Goal: Task Accomplishment & Management: Complete application form

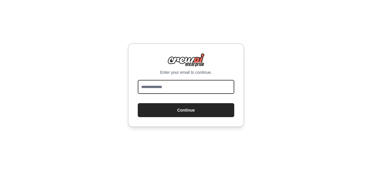
drag, startPoint x: 0, startPoint y: 0, endPoint x: 146, endPoint y: 92, distance: 172.7
click at [146, 92] on input "email" at bounding box center [186, 87] width 96 height 14
click at [159, 89] on input "email" at bounding box center [186, 87] width 96 height 14
type input "**********"
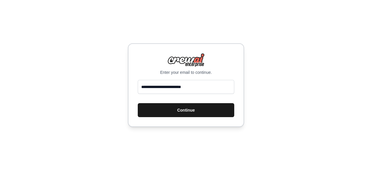
click at [181, 111] on button "Continue" at bounding box center [186, 110] width 96 height 14
click at [180, 108] on button "Continue" at bounding box center [186, 110] width 96 height 14
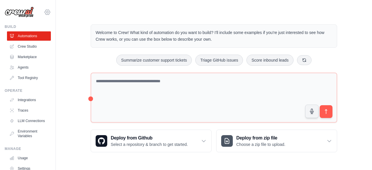
click at [44, 14] on icon at bounding box center [47, 12] width 7 height 7
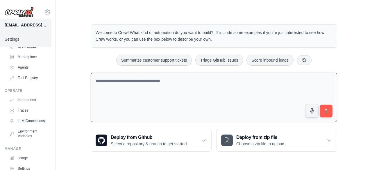
click at [115, 84] on textarea at bounding box center [214, 98] width 246 height 50
